Goal: Find contact information: Find contact information

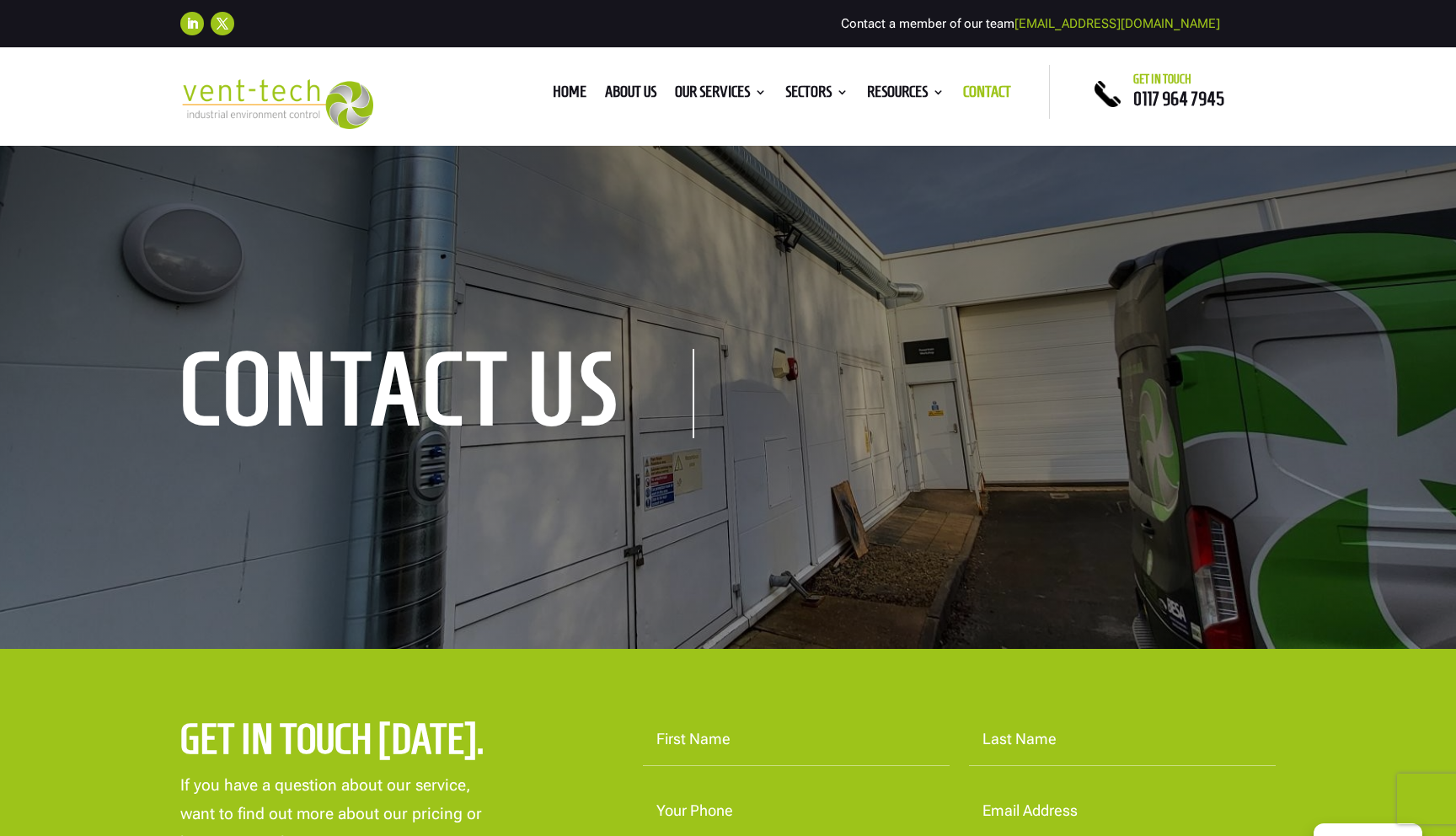
click at [1108, 25] on link "[EMAIL_ADDRESS][DOMAIN_NAME]" at bounding box center [1118, 23] width 206 height 15
click at [1130, 26] on link "[EMAIL_ADDRESS][DOMAIN_NAME]" at bounding box center [1118, 23] width 206 height 15
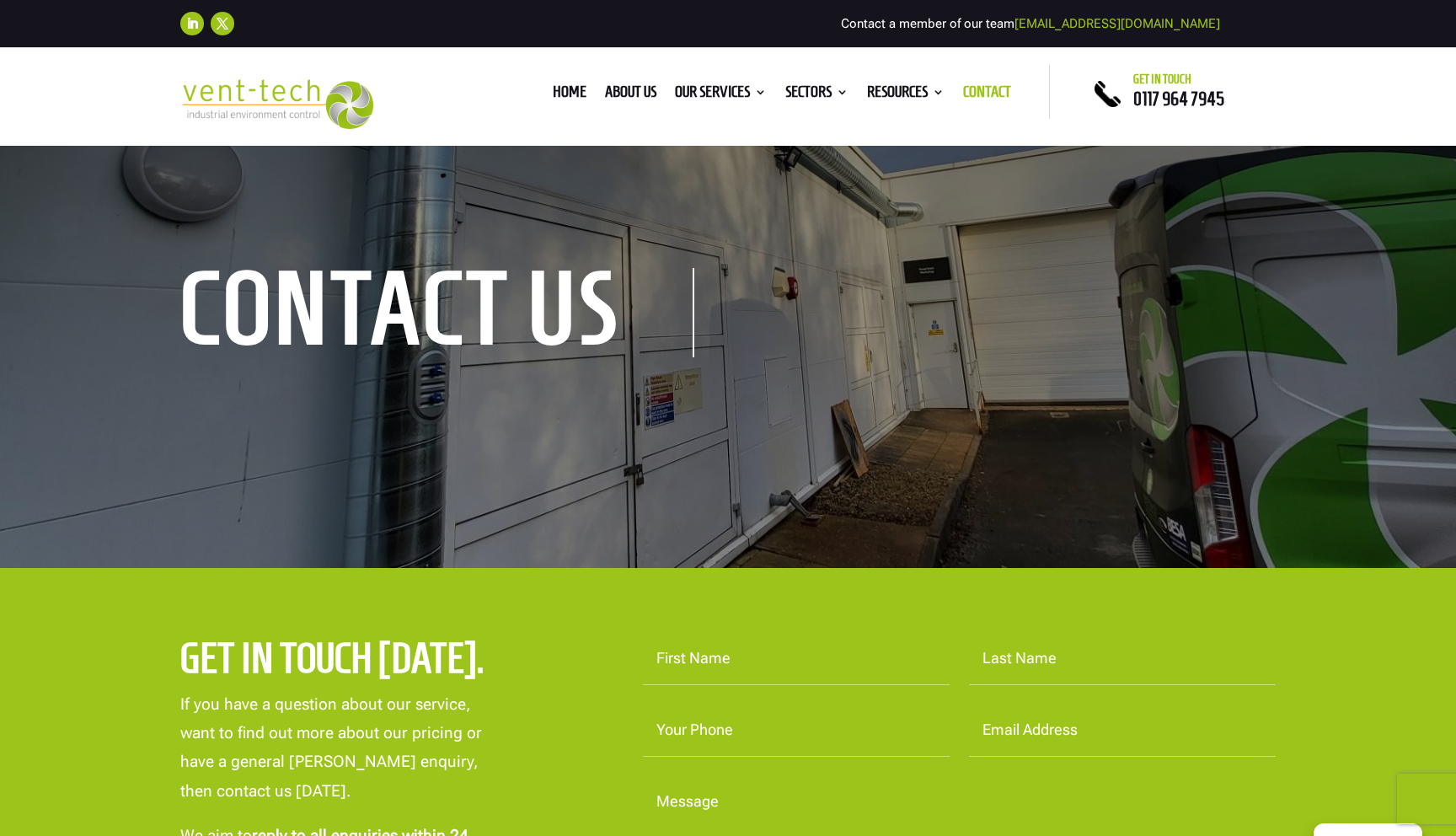
scroll to position [87, 0]
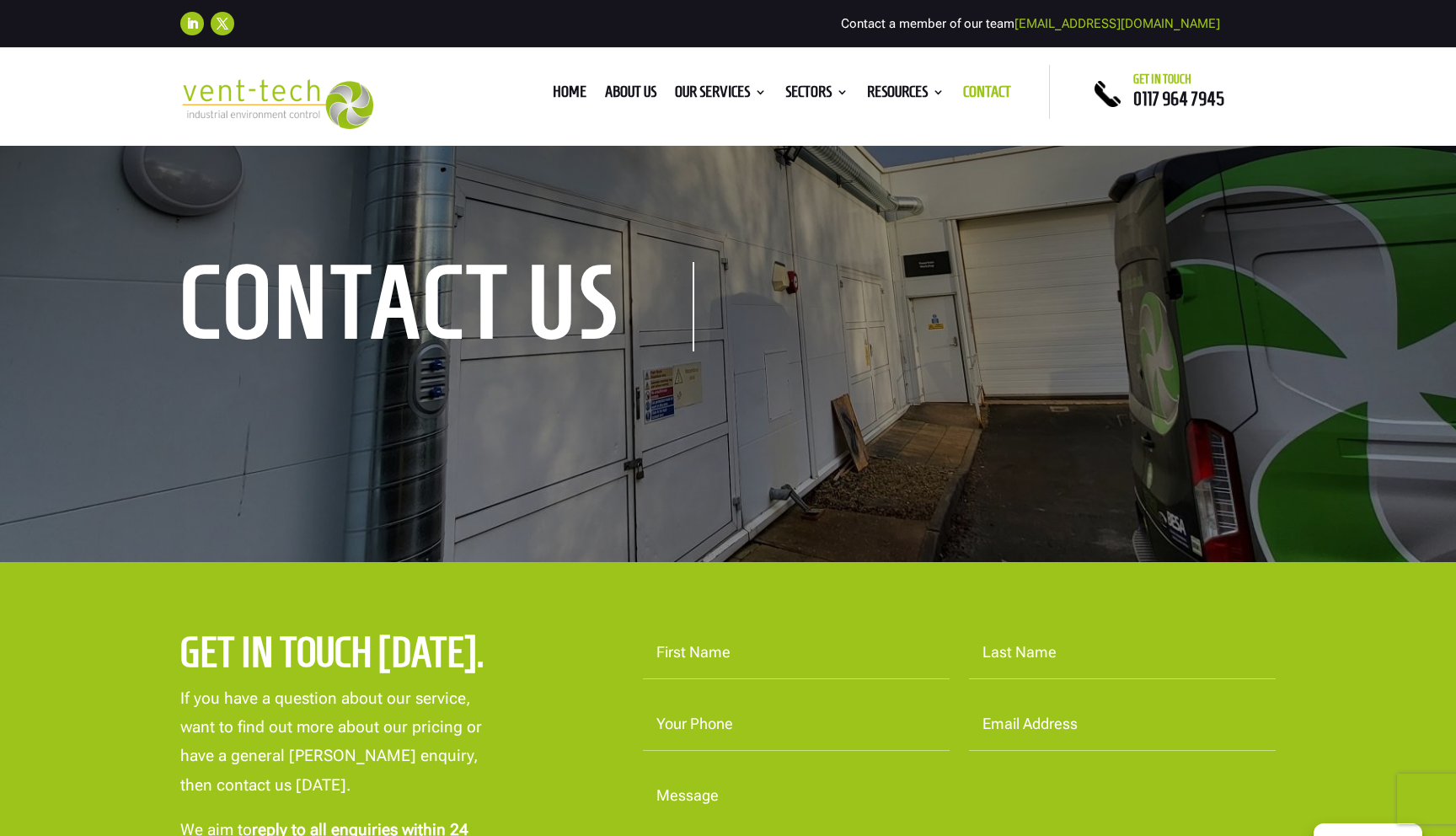
click at [568, 80] on ul "Home About us Our Services Consultancy Design Installation Commissioning Testin…" at bounding box center [781, 92] width 477 height 26
click at [571, 92] on link "Home" at bounding box center [570, 95] width 34 height 19
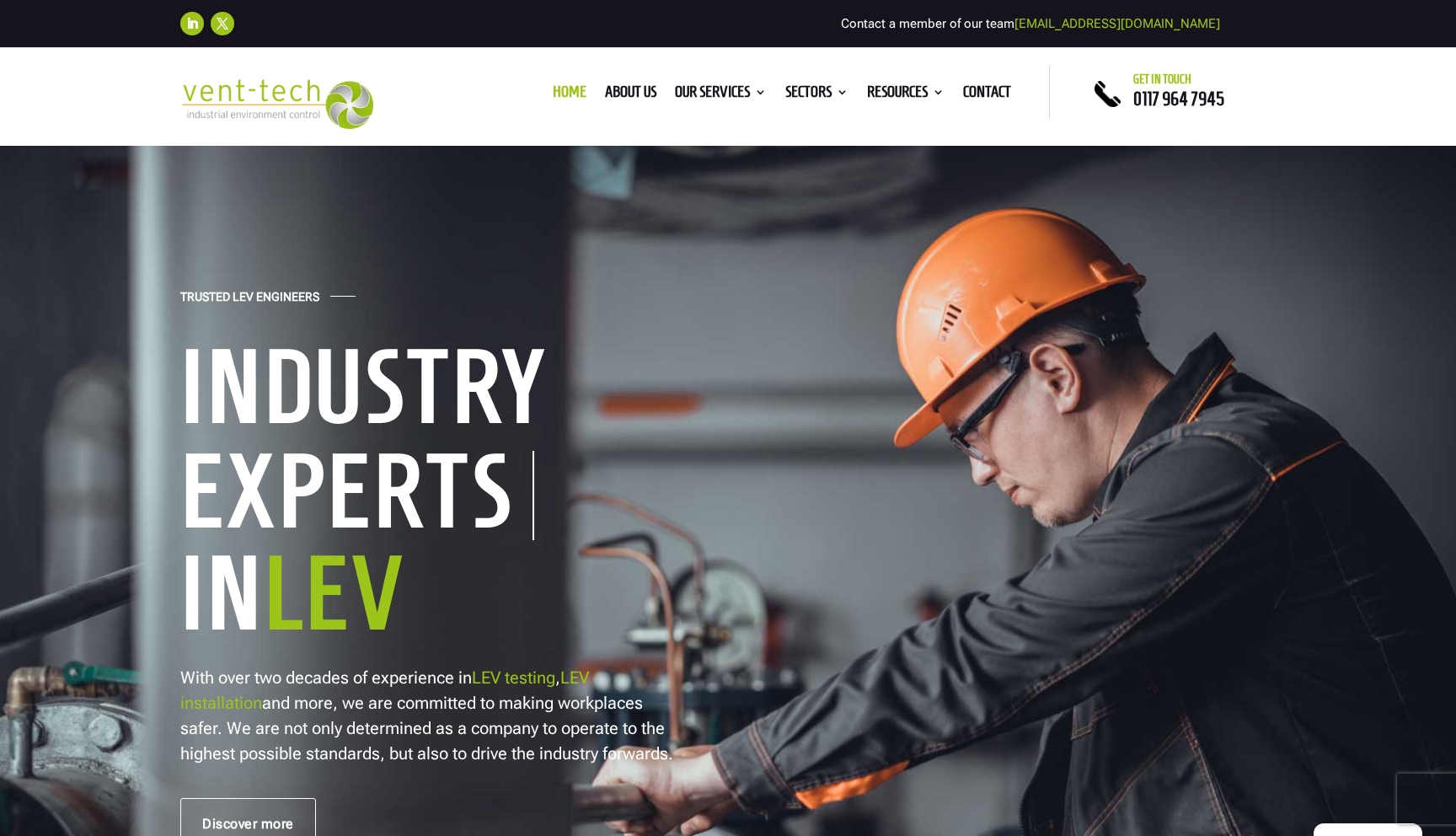
click at [1101, 30] on link "[EMAIL_ADDRESS][DOMAIN_NAME]" at bounding box center [1118, 23] width 206 height 15
click at [1111, 24] on link "[EMAIL_ADDRESS][DOMAIN_NAME]" at bounding box center [1118, 23] width 206 height 15
click at [1111, 25] on link "[EMAIL_ADDRESS][DOMAIN_NAME]" at bounding box center [1118, 23] width 206 height 15
click at [1159, 20] on link "[EMAIL_ADDRESS][DOMAIN_NAME]" at bounding box center [1118, 23] width 206 height 15
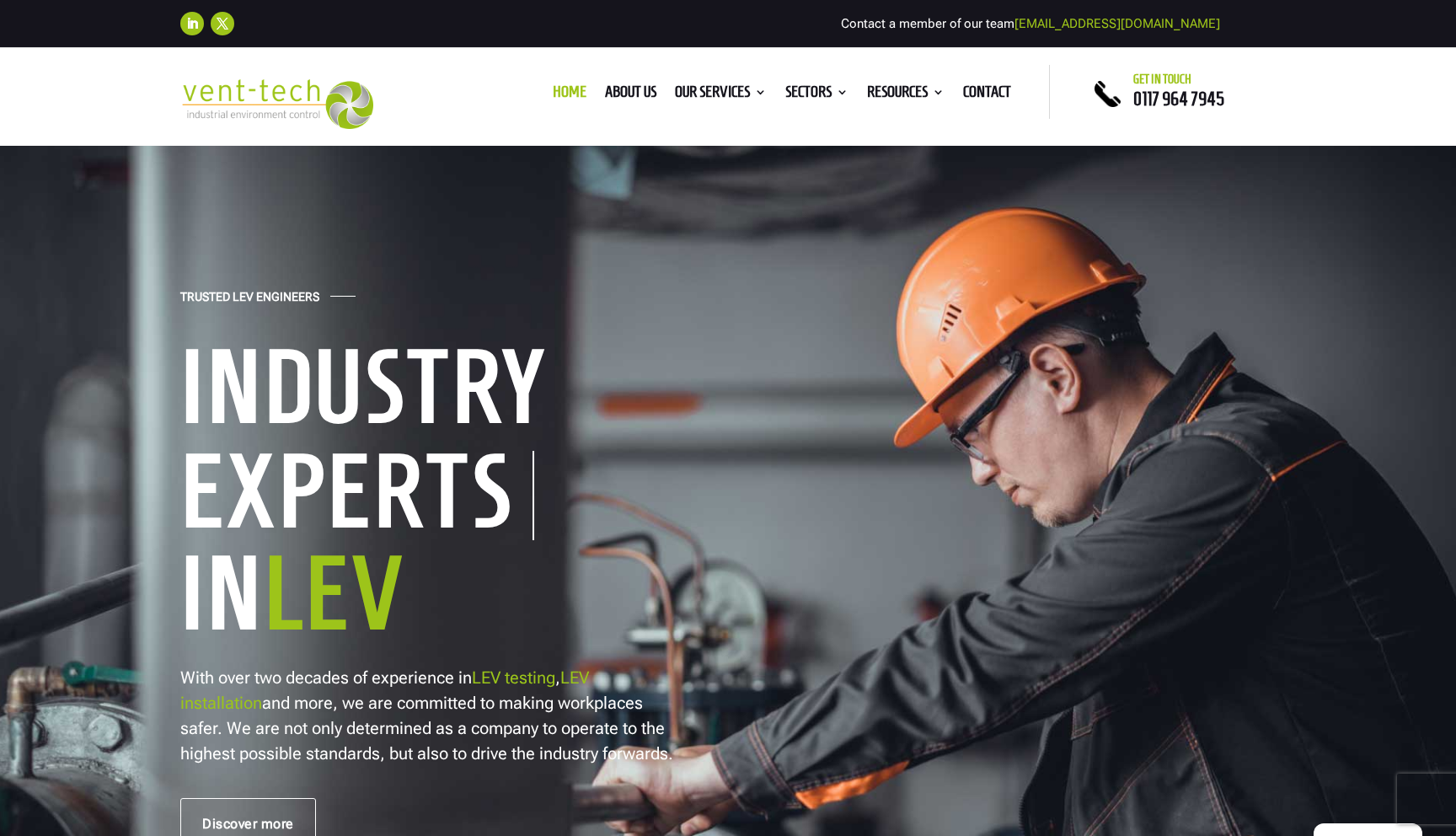
click at [1159, 20] on link "[EMAIL_ADDRESS][DOMAIN_NAME]" at bounding box center [1118, 23] width 206 height 15
click at [992, 88] on link "Contact" at bounding box center [987, 95] width 48 height 19
